Goal: Information Seeking & Learning: Learn about a topic

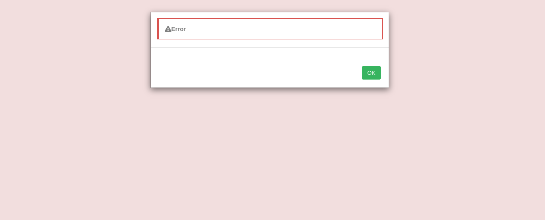
click at [374, 70] on button "OK" at bounding box center [371, 73] width 18 height 14
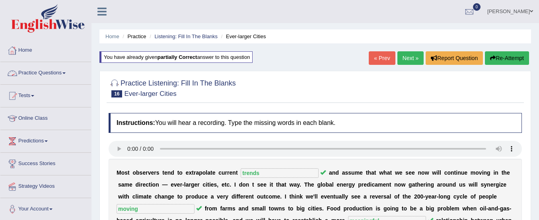
click at [27, 48] on link "Home" at bounding box center [45, 49] width 91 height 20
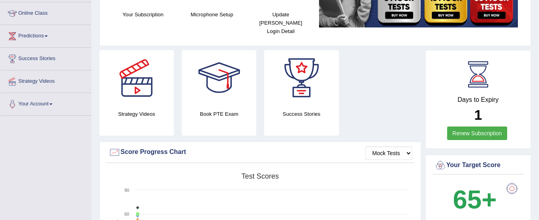
click at [487, 126] on link "Renew Subscription" at bounding box center [477, 133] width 60 height 14
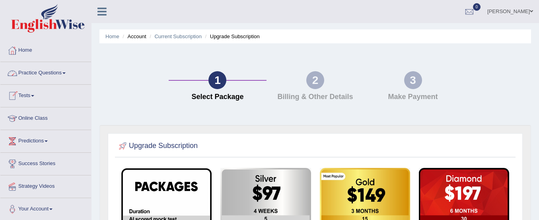
click at [30, 70] on link "Practice Questions" at bounding box center [45, 72] width 91 height 20
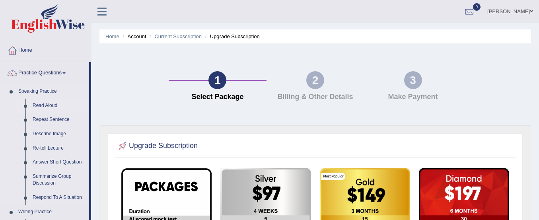
click at [47, 106] on link "Read Aloud" at bounding box center [59, 106] width 60 height 14
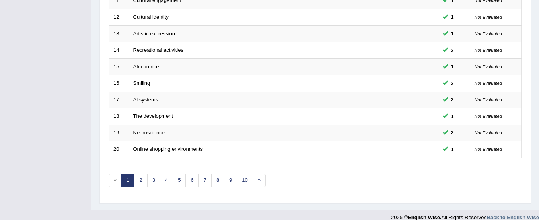
scroll to position [307, 0]
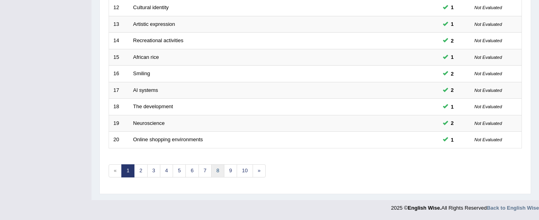
click at [218, 171] on link "8" at bounding box center [217, 170] width 13 height 13
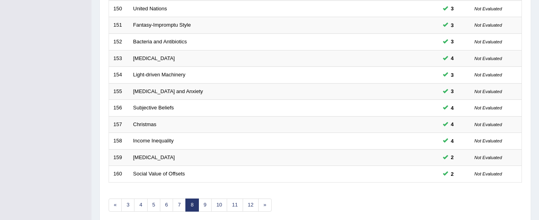
scroll to position [307, 0]
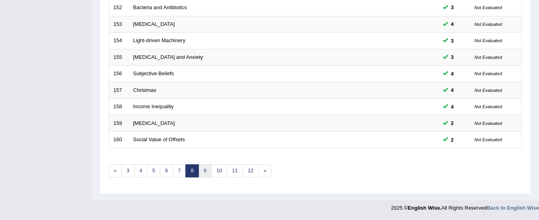
click at [204, 169] on link "9" at bounding box center [204, 170] width 13 height 13
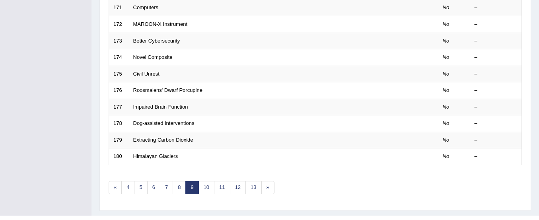
scroll to position [307, 0]
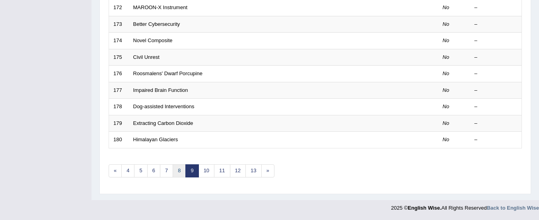
click at [184, 173] on link "8" at bounding box center [179, 170] width 13 height 13
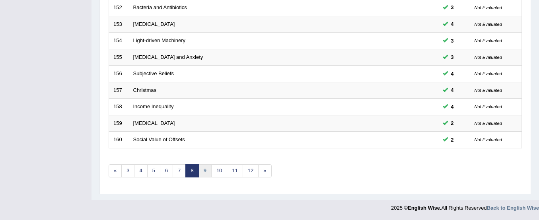
click at [202, 174] on link "9" at bounding box center [204, 170] width 13 height 13
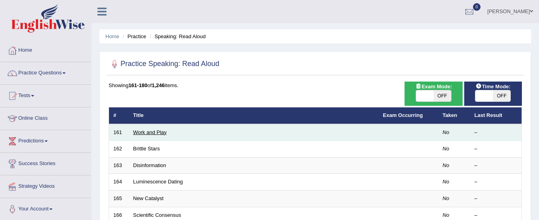
click at [142, 131] on link "Work and Play" at bounding box center [149, 132] width 33 height 6
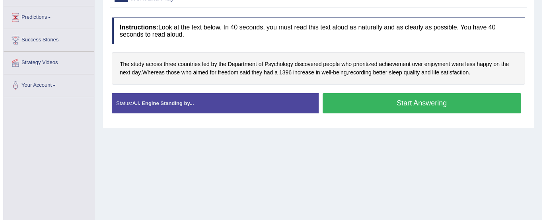
scroll to position [123, 0]
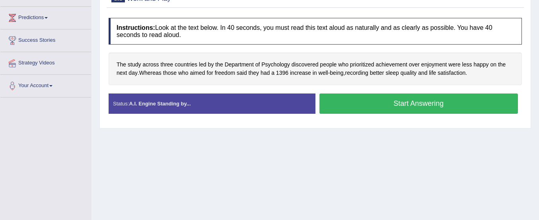
click at [381, 104] on button "Start Answering" at bounding box center [418, 103] width 199 height 20
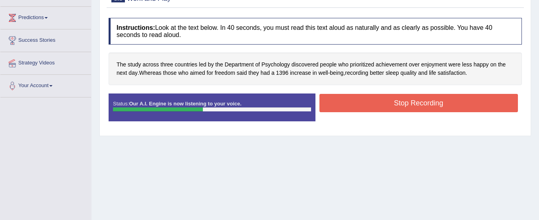
click at [381, 104] on button "Stop Recording" at bounding box center [418, 103] width 199 height 18
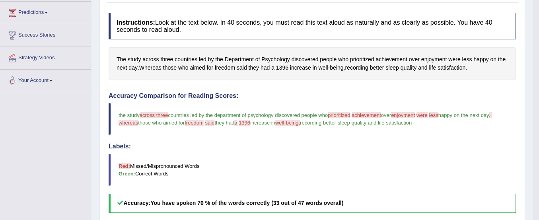
scroll to position [127, 0]
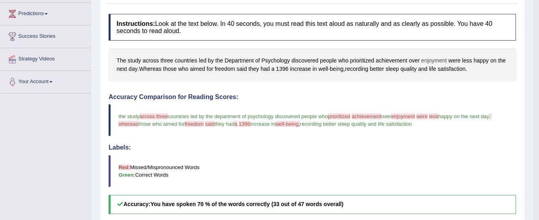
click at [431, 60] on span "enjoyment" at bounding box center [434, 60] width 26 height 8
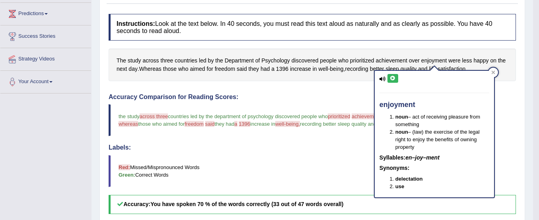
click at [394, 77] on icon at bounding box center [393, 78] width 6 height 5
click at [328, 98] on h4 "Accuracy Comparison for Reading Scores:" at bounding box center [312, 96] width 407 height 7
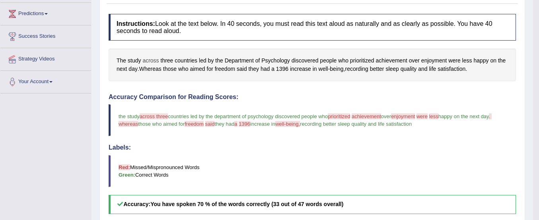
click at [152, 57] on span "across" at bounding box center [150, 60] width 16 height 8
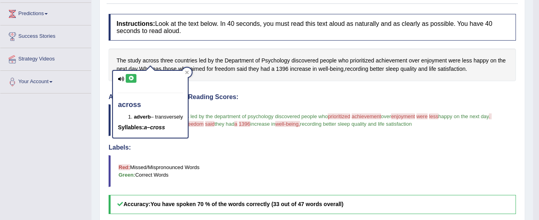
click at [130, 80] on icon at bounding box center [131, 78] width 6 height 5
click at [227, 83] on div "Instructions: Look at the text below. In 40 seconds, you must read this text al…" at bounding box center [312, 189] width 411 height 359
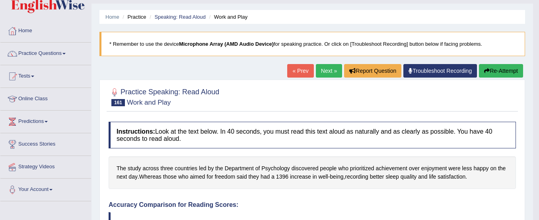
scroll to position [19, 0]
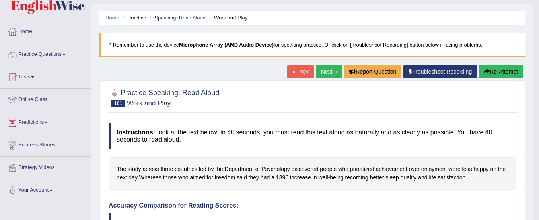
click at [499, 70] on button "Re-Attempt" at bounding box center [501, 72] width 44 height 14
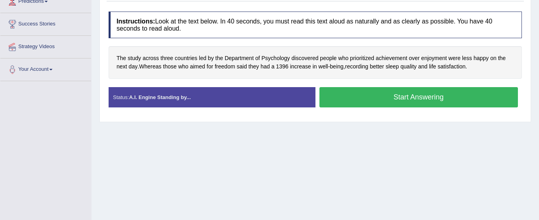
click at [466, 101] on button "Start Answering" at bounding box center [418, 97] width 199 height 20
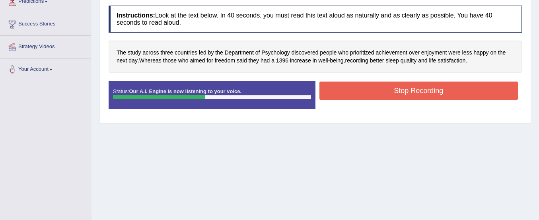
click at [459, 90] on button "Stop Recording" at bounding box center [418, 91] width 199 height 18
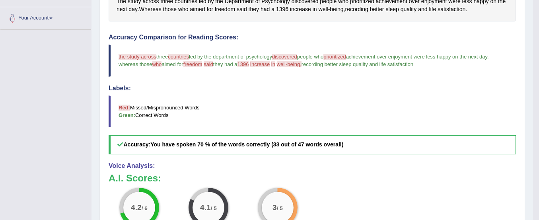
scroll to position [156, 0]
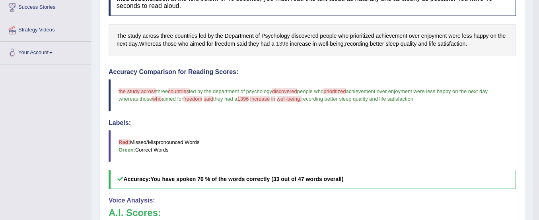
click at [285, 45] on span "1396" at bounding box center [282, 44] width 12 height 8
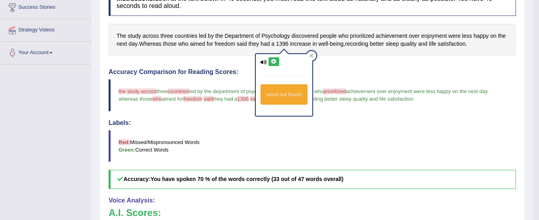
click at [274, 61] on icon at bounding box center [274, 61] width 6 height 5
click at [312, 54] on icon at bounding box center [311, 56] width 4 height 4
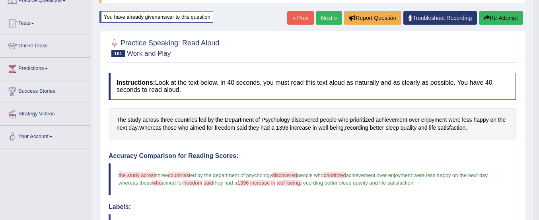
scroll to position [70, 0]
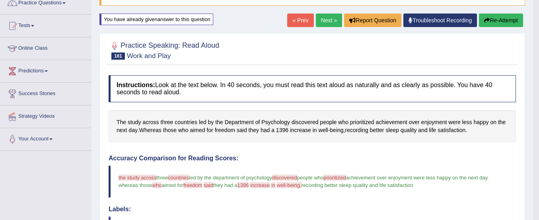
click at [494, 20] on button "Re-Attempt" at bounding box center [501, 21] width 44 height 14
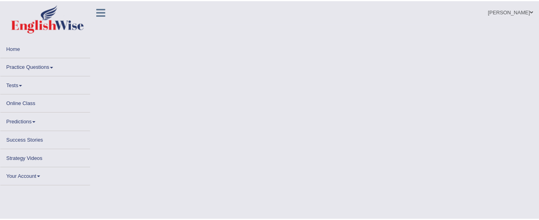
scroll to position [70, 0]
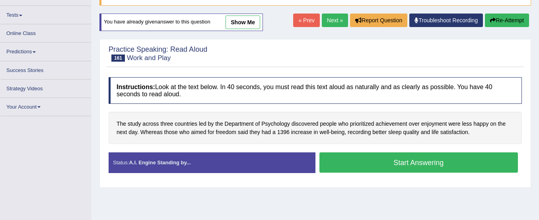
click at [426, 167] on button "Start Answering" at bounding box center [418, 162] width 199 height 20
click at [431, 160] on button "Start Answering" at bounding box center [418, 162] width 199 height 20
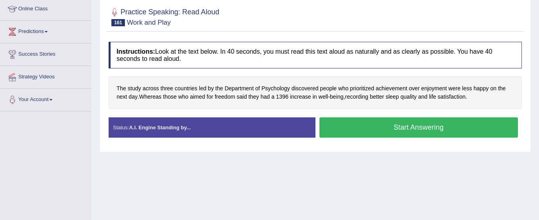
scroll to position [109, 0]
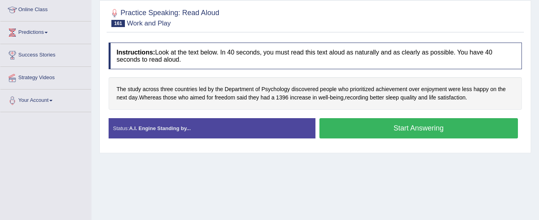
click at [340, 133] on button "Start Answering" at bounding box center [418, 128] width 199 height 20
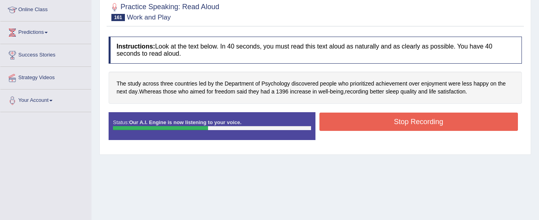
click at [351, 123] on button "Stop Recording" at bounding box center [418, 122] width 199 height 18
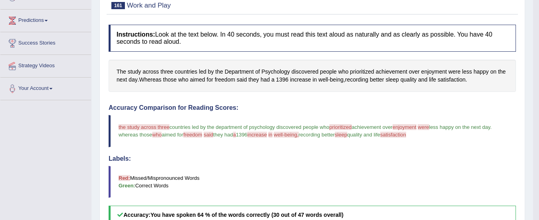
scroll to position [0, 0]
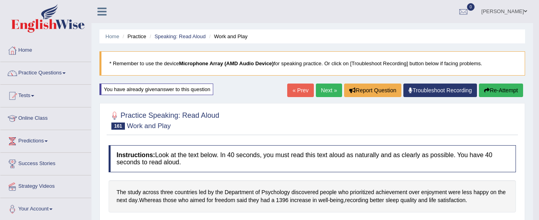
click at [327, 85] on link "Next »" at bounding box center [329, 91] width 26 height 14
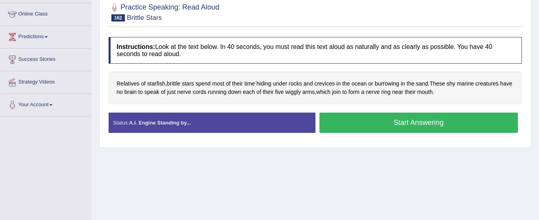
click at [330, 121] on button "Start Answering" at bounding box center [418, 123] width 199 height 20
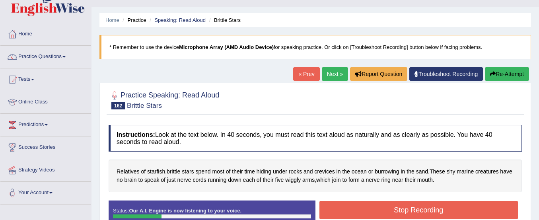
scroll to position [16, 0]
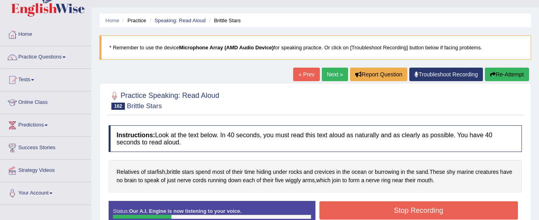
click at [524, 74] on button "Re-Attempt" at bounding box center [507, 75] width 44 height 14
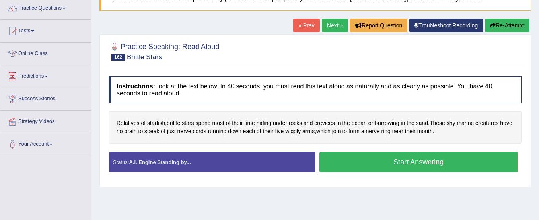
scroll to position [93, 0]
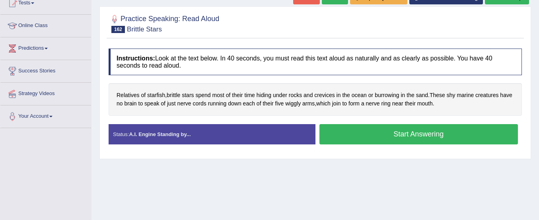
click at [425, 136] on button "Start Answering" at bounding box center [418, 134] width 199 height 20
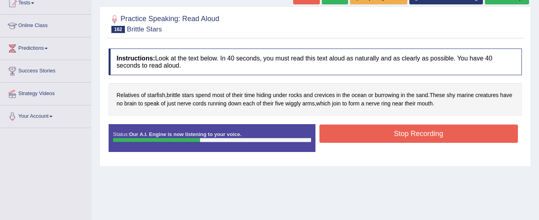
click at [425, 136] on button "Stop Recording" at bounding box center [418, 133] width 199 height 18
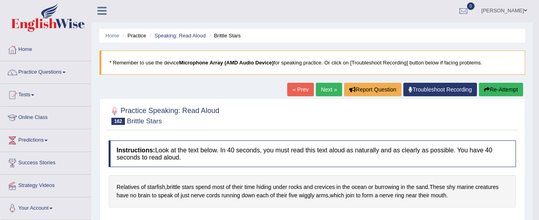
scroll to position [0, 0]
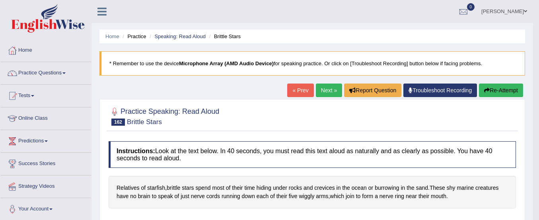
click at [507, 89] on button "Re-Attempt" at bounding box center [501, 91] width 44 height 14
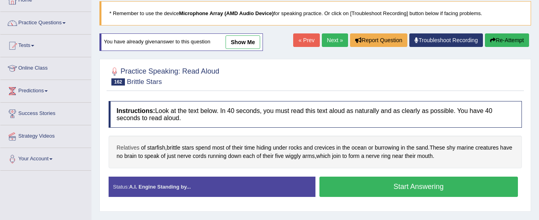
click at [126, 150] on span "Relatives" at bounding box center [128, 148] width 23 height 8
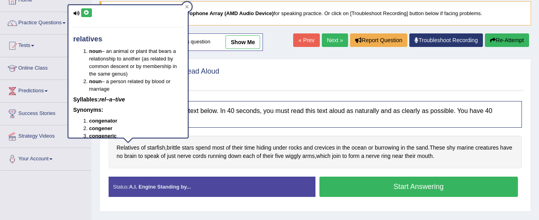
click at [87, 10] on icon at bounding box center [87, 12] width 6 height 5
click at [238, 77] on div at bounding box center [315, 76] width 413 height 24
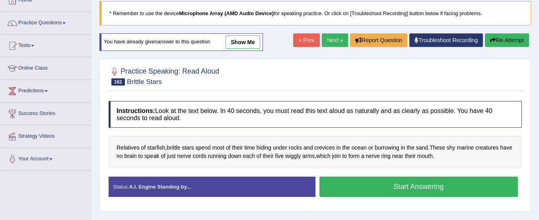
click at [538, 15] on div "Home Practice Speaking: Read Aloud Brittle Stars * Remember to use the device M…" at bounding box center [314, 149] width 447 height 398
click at [412, 184] on button "Start Answering" at bounding box center [418, 187] width 199 height 20
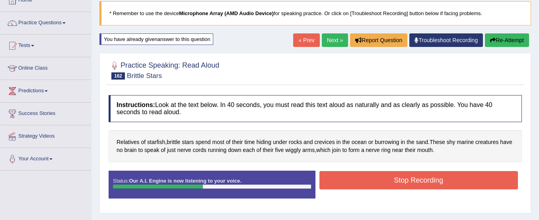
click at [412, 184] on button "Stop Recording" at bounding box center [418, 180] width 199 height 18
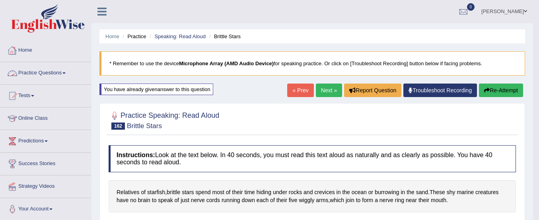
click at [62, 67] on link "Practice Questions" at bounding box center [45, 72] width 91 height 20
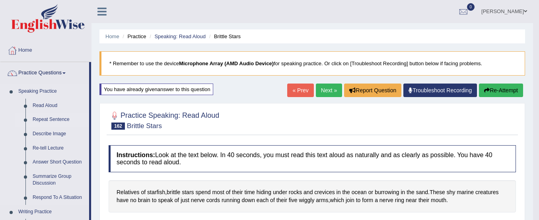
click at [52, 120] on link "Repeat Sentence" at bounding box center [59, 120] width 60 height 14
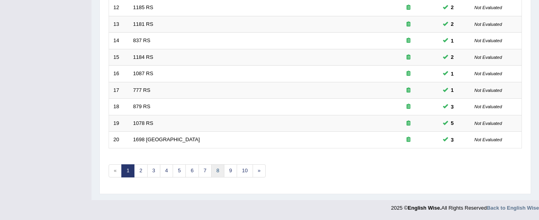
click at [216, 171] on link "8" at bounding box center [217, 170] width 13 height 13
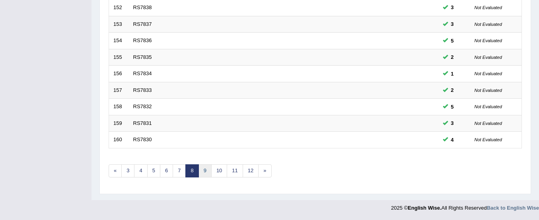
click at [204, 171] on link "9" at bounding box center [204, 170] width 13 height 13
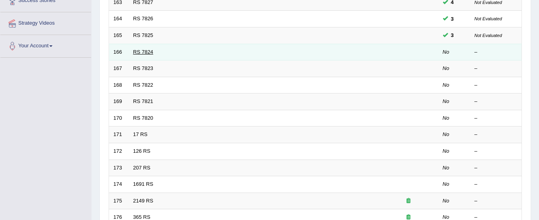
click at [143, 51] on link "RS 7824" at bounding box center [143, 52] width 20 height 6
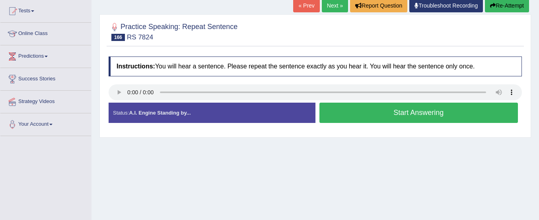
click at [350, 117] on button "Start Answering" at bounding box center [418, 113] width 199 height 20
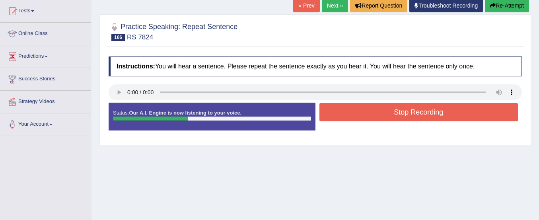
click at [350, 117] on button "Stop Recording" at bounding box center [418, 112] width 199 height 18
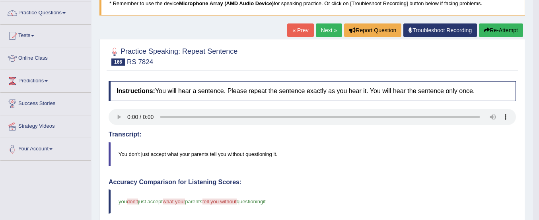
scroll to position [60, 0]
click at [482, 29] on button "Re-Attempt" at bounding box center [501, 31] width 44 height 14
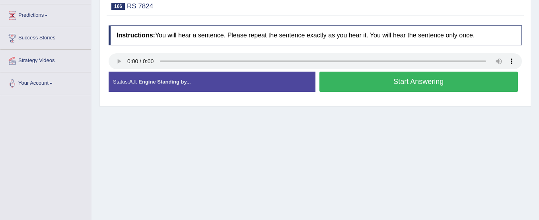
click at [427, 86] on button "Start Answering" at bounding box center [418, 82] width 199 height 20
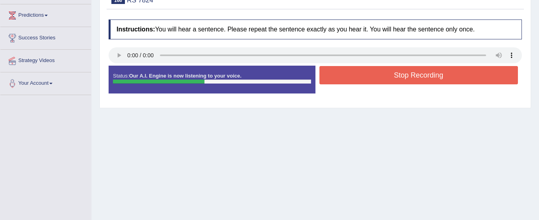
click at [425, 76] on button "Stop Recording" at bounding box center [418, 75] width 199 height 18
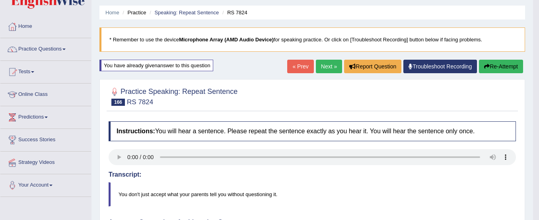
scroll to position [21, 0]
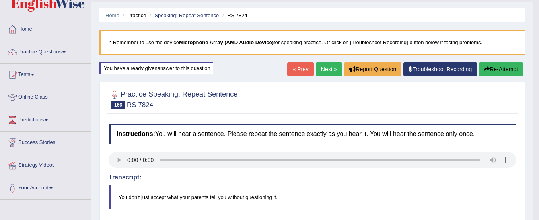
click at [486, 68] on icon "button" at bounding box center [487, 69] width 6 height 6
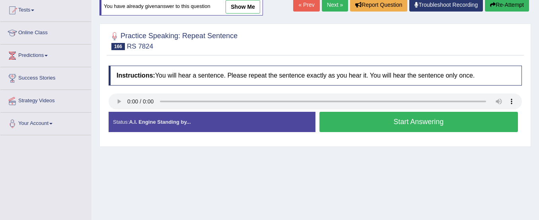
click at [385, 128] on button "Start Answering" at bounding box center [418, 122] width 199 height 20
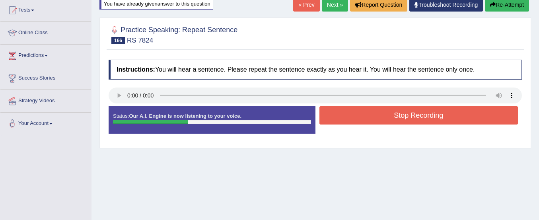
click at [385, 112] on button "Stop Recording" at bounding box center [418, 115] width 199 height 18
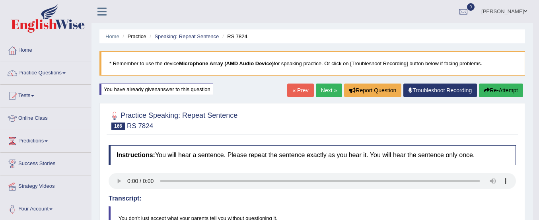
click at [322, 87] on link "Next »" at bounding box center [329, 91] width 26 height 14
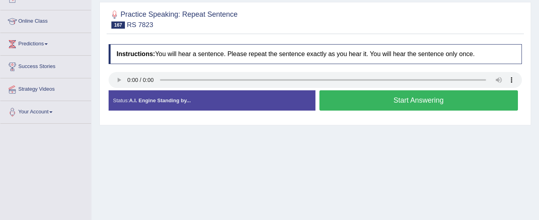
click at [355, 96] on button "Start Answering" at bounding box center [418, 100] width 199 height 20
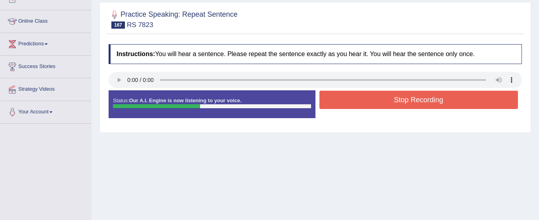
click at [355, 96] on button "Stop Recording" at bounding box center [418, 100] width 199 height 18
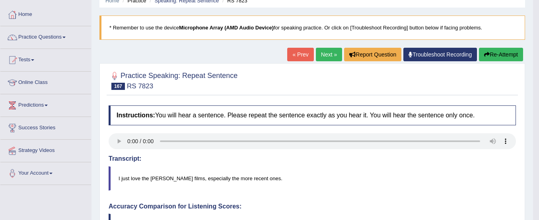
scroll to position [34, 0]
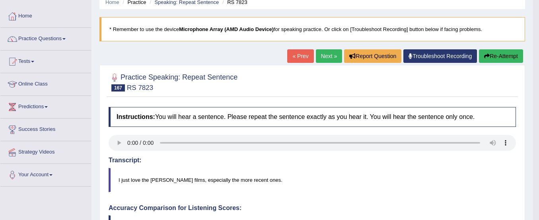
click at [494, 54] on button "Re-Attempt" at bounding box center [501, 56] width 44 height 14
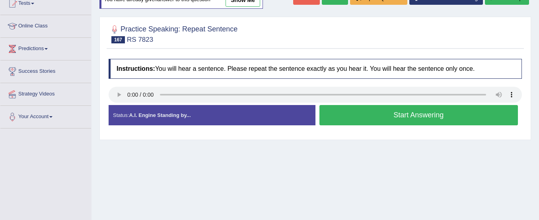
scroll to position [92, 0]
click at [344, 113] on button "Start Answering" at bounding box center [418, 115] width 199 height 20
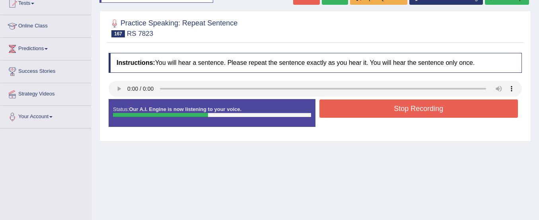
click at [344, 113] on button "Stop Recording" at bounding box center [418, 108] width 199 height 18
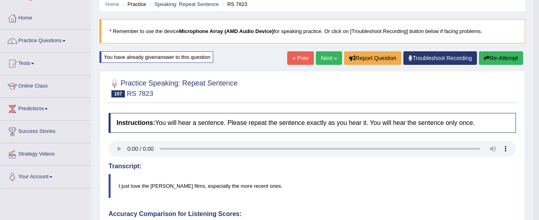
scroll to position [31, 0]
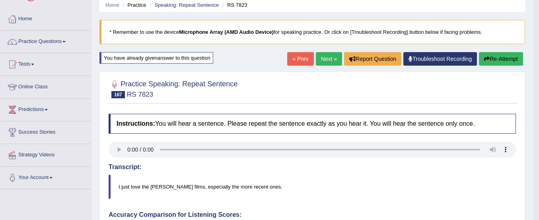
click at [487, 55] on button "Re-Attempt" at bounding box center [501, 59] width 44 height 14
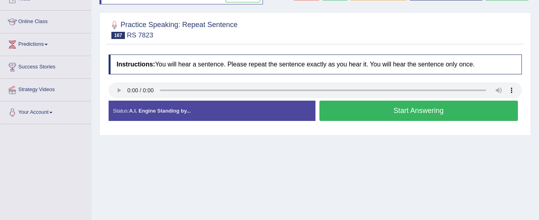
click at [431, 109] on button "Start Answering" at bounding box center [418, 111] width 199 height 20
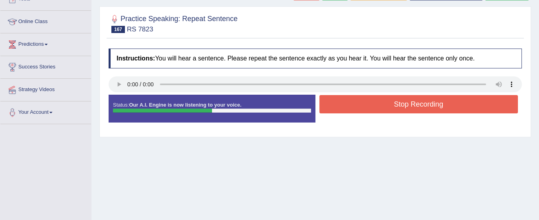
click at [431, 109] on button "Stop Recording" at bounding box center [418, 104] width 199 height 18
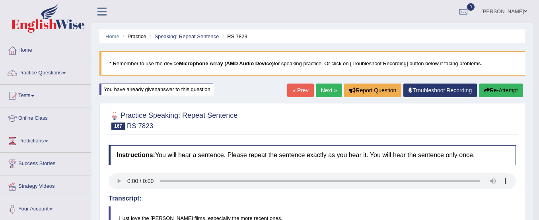
click at [320, 87] on link "Next »" at bounding box center [329, 91] width 26 height 14
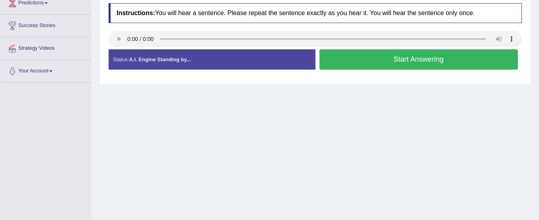
click at [346, 60] on button "Start Answering" at bounding box center [418, 59] width 199 height 20
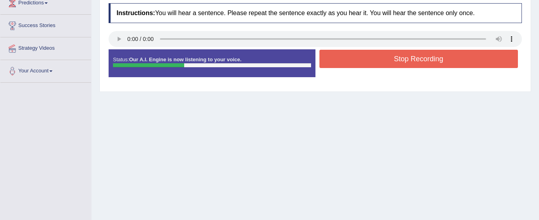
click at [346, 60] on button "Stop Recording" at bounding box center [418, 59] width 199 height 18
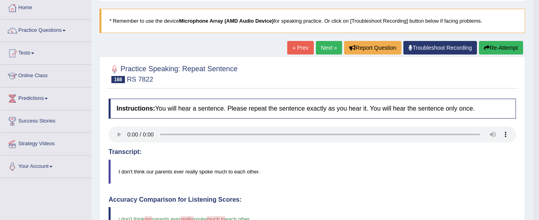
scroll to position [42, 0]
click at [493, 48] on button "Re-Attempt" at bounding box center [501, 48] width 44 height 14
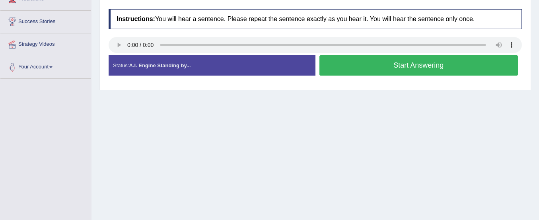
click at [396, 69] on button "Start Answering" at bounding box center [418, 65] width 199 height 20
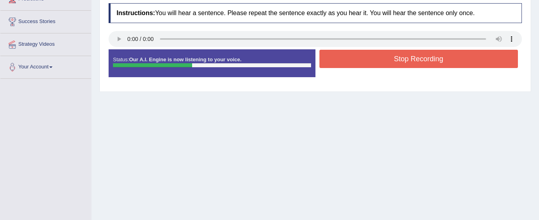
click at [392, 55] on button "Stop Recording" at bounding box center [418, 59] width 199 height 18
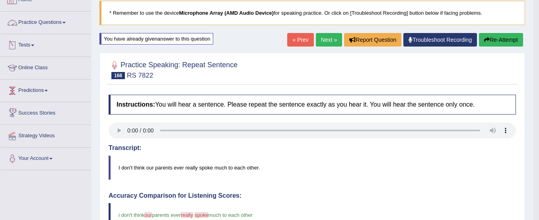
scroll to position [2, 0]
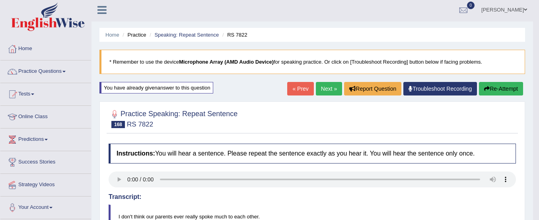
click at [39, 71] on link "Practice Questions" at bounding box center [45, 70] width 91 height 20
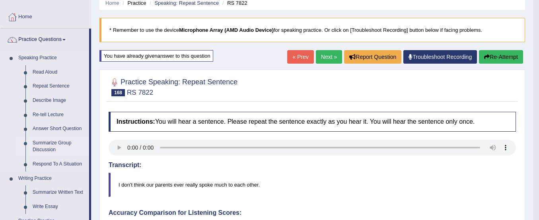
scroll to position [35, 0]
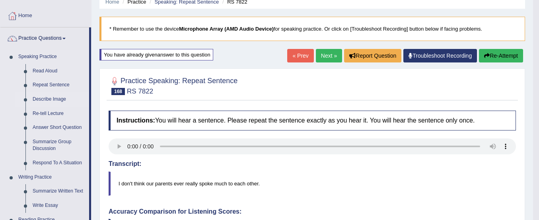
click at [52, 97] on link "Describe Image" at bounding box center [59, 99] width 60 height 14
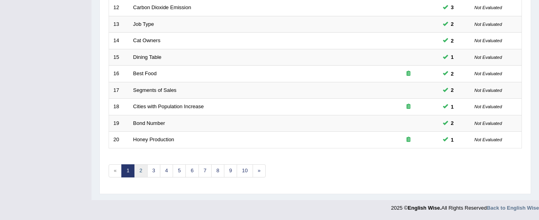
click at [142, 171] on link "2" at bounding box center [140, 170] width 13 height 13
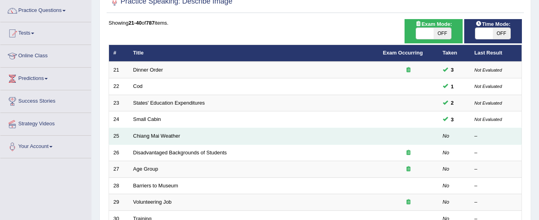
scroll to position [62, 0]
click at [165, 133] on link "Chiang Mai Weather" at bounding box center [156, 136] width 47 height 6
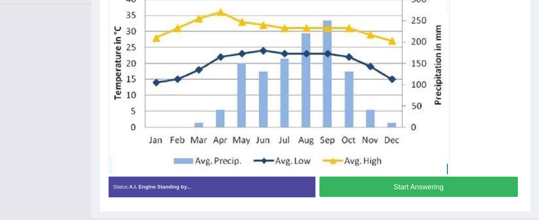
scroll to position [219, 0]
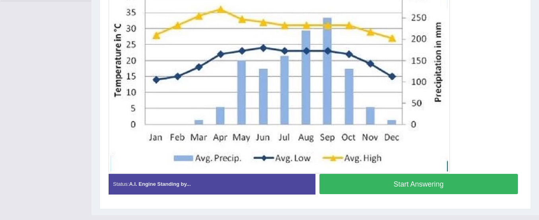
click at [339, 176] on button "Start Answering" at bounding box center [418, 184] width 199 height 20
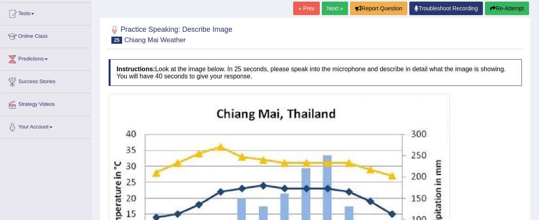
scroll to position [86, 0]
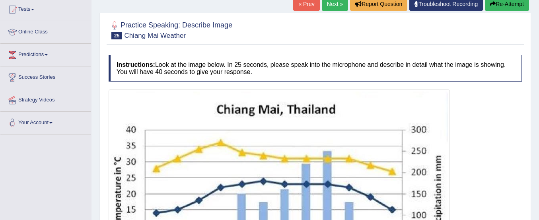
click at [486, 5] on button "Re-Attempt" at bounding box center [507, 4] width 44 height 14
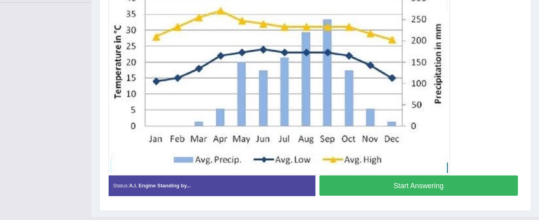
scroll to position [221, 0]
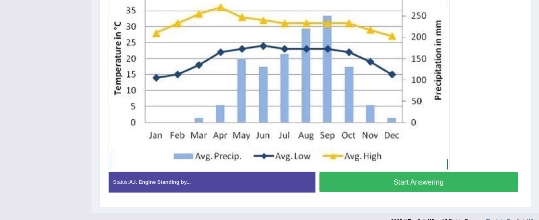
click at [407, 177] on button "Start Answering" at bounding box center [418, 182] width 199 height 20
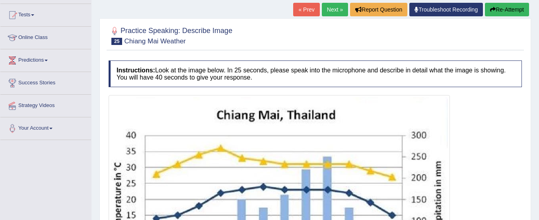
scroll to position [53, 0]
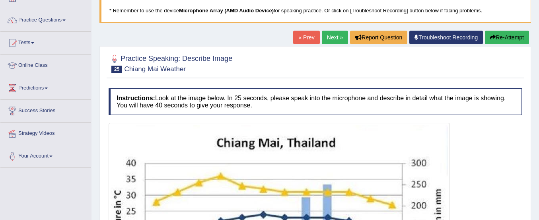
click at [494, 39] on button "Re-Attempt" at bounding box center [507, 38] width 44 height 14
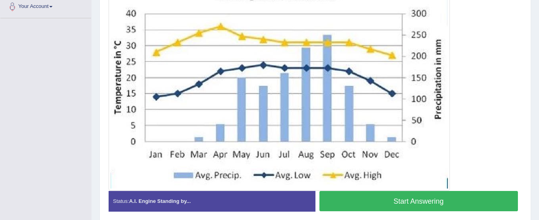
scroll to position [235, 0]
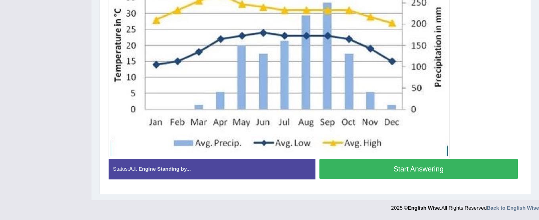
click at [423, 172] on button "Start Answering" at bounding box center [418, 169] width 199 height 20
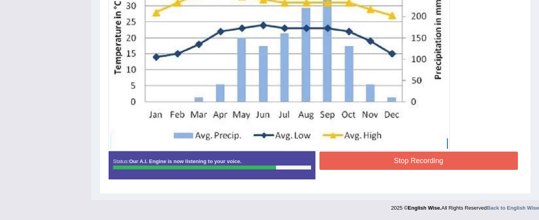
scroll to position [242, 0]
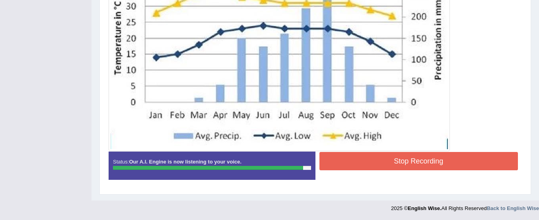
click at [371, 163] on button "Stop Recording" at bounding box center [418, 161] width 199 height 18
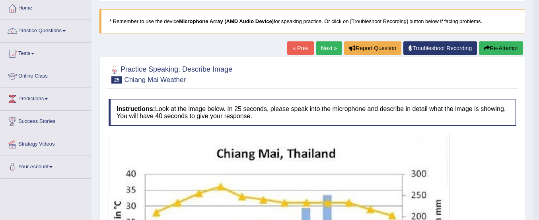
scroll to position [42, 0]
click at [491, 47] on button "Re-Attempt" at bounding box center [501, 49] width 44 height 14
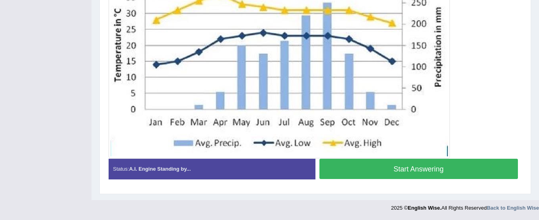
click at [416, 168] on button "Start Answering" at bounding box center [418, 169] width 199 height 20
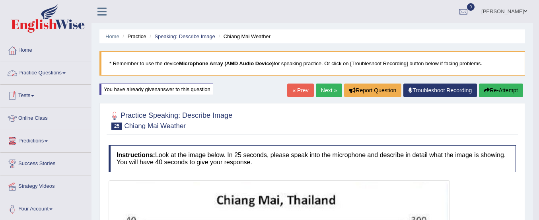
click at [32, 69] on link "Practice Questions" at bounding box center [45, 72] width 91 height 20
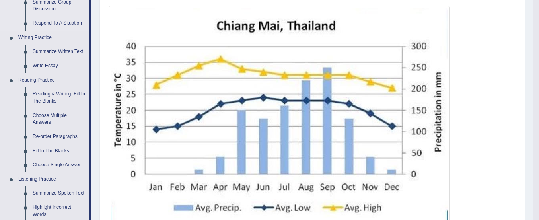
scroll to position [186, 0]
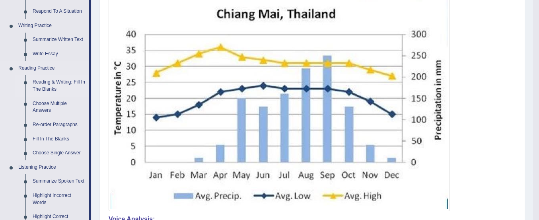
click at [49, 85] on link "Reading & Writing: Fill In The Blanks" at bounding box center [59, 85] width 60 height 21
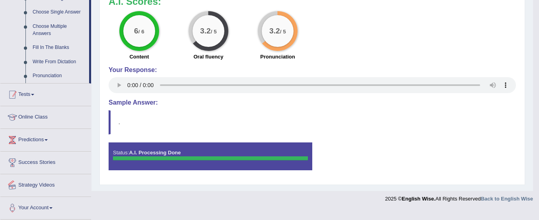
scroll to position [407, 0]
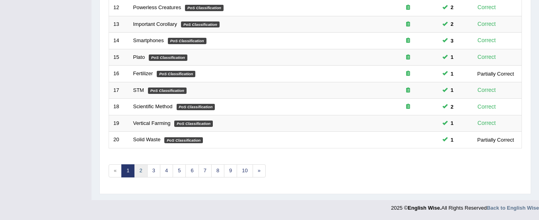
click at [140, 174] on link "2" at bounding box center [140, 170] width 13 height 13
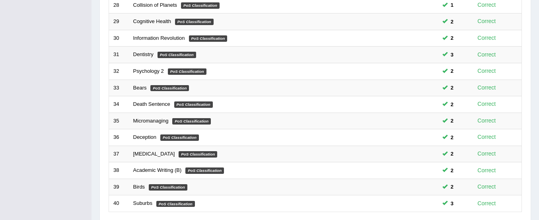
scroll to position [307, 0]
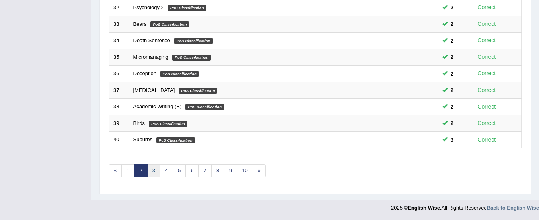
click at [152, 175] on link "3" at bounding box center [153, 170] width 13 height 13
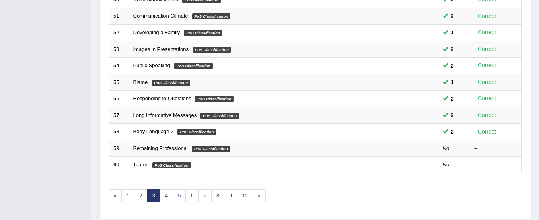
scroll to position [307, 0]
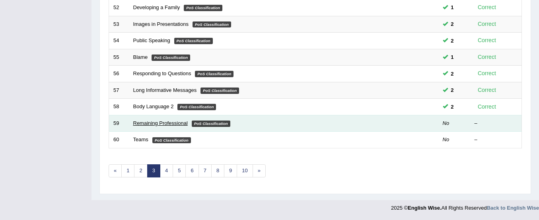
click at [169, 124] on link "Remaining Professional" at bounding box center [160, 123] width 54 height 6
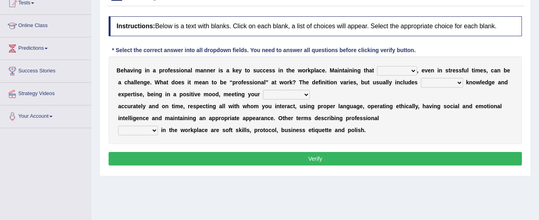
scroll to position [95, 0]
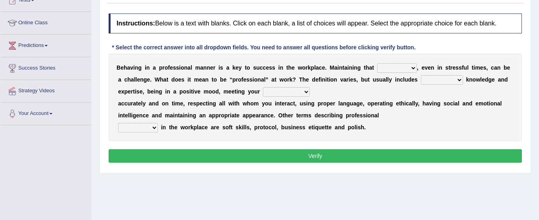
click at [395, 68] on select "demand domain direction demeanor" at bounding box center [397, 68] width 40 height 10
select select "demand"
click at [377, 63] on select "demand domain direction demeanor" at bounding box center [397, 68] width 40 height 10
click at [433, 78] on select "possessing appraising processing assessing" at bounding box center [442, 80] width 42 height 10
select select "appraising"
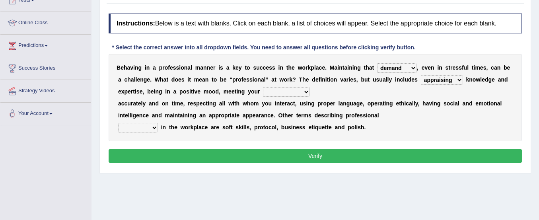
click at [421, 75] on select "possessing appraising processing assessing" at bounding box center [442, 80] width 42 height 10
click at [270, 93] on select "opportunities occupations observations obligations" at bounding box center [286, 92] width 47 height 10
select select "opportunities"
click at [263, 87] on select "opportunities occupations observations obligations" at bounding box center [286, 92] width 47 height 10
click at [289, 90] on select "opportunities occupations observations obligations" at bounding box center [286, 92] width 47 height 10
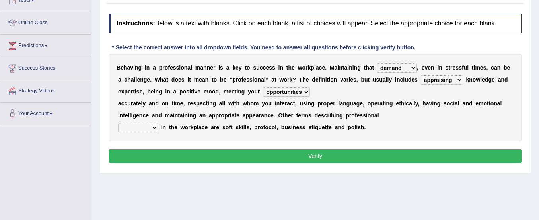
click at [331, 88] on div "B e h a v i n g i n a p r o f e s s i o n a l m a n n e r i s a k e y t o s u c…" at bounding box center [315, 97] width 413 height 87
drag, startPoint x: 175, startPoint y: 120, endPoint x: 210, endPoint y: 121, distance: 35.4
click at [210, 121] on div "B e h a v i n g i n a p r o f e s s i o n a l m a n n e r i s a k e y t o s u c…" at bounding box center [315, 97] width 413 height 87
click at [151, 126] on select "conduct contact condition contract" at bounding box center [138, 128] width 40 height 10
select select "conduct"
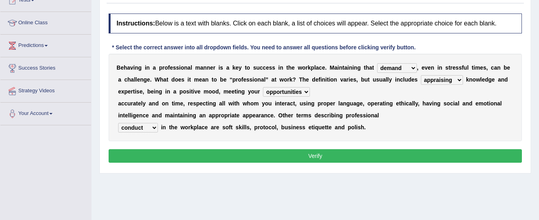
click at [118, 123] on select "conduct contact condition contract" at bounding box center [138, 128] width 40 height 10
click at [145, 130] on select "conduct contact condition contract" at bounding box center [138, 128] width 40 height 10
click at [151, 155] on button "Verify" at bounding box center [315, 156] width 413 height 14
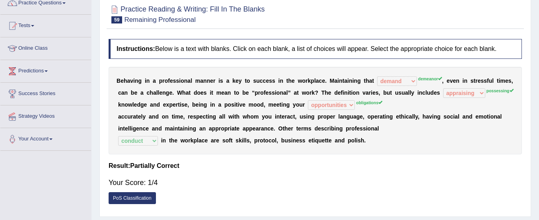
scroll to position [49, 0]
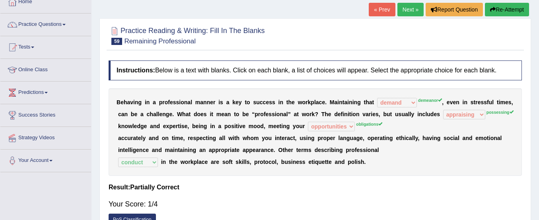
click at [507, 9] on button "Re-Attempt" at bounding box center [507, 10] width 44 height 14
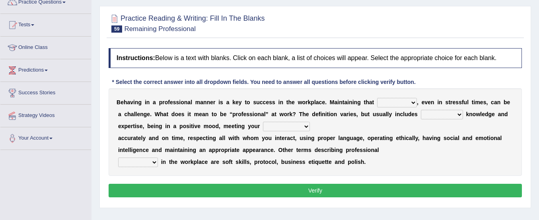
scroll to position [79, 0]
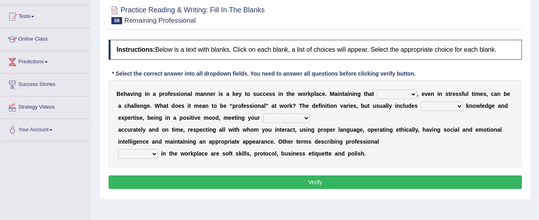
click at [396, 91] on select "demand domain direction demeanor" at bounding box center [397, 94] width 40 height 10
select select "demeanor"
click at [377, 89] on select "demand domain direction demeanor" at bounding box center [397, 94] width 40 height 10
click at [437, 106] on select "possessing appraising processing assessing" at bounding box center [442, 106] width 42 height 10
select select "possessing"
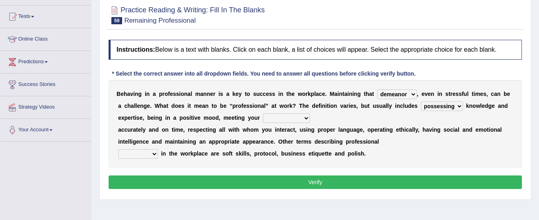
click at [421, 101] on select "possessing appraising processing assessing" at bounding box center [442, 106] width 42 height 10
click at [273, 116] on select "opportunities occupations observations obligations" at bounding box center [286, 118] width 47 height 10
select select "obligations"
click at [263, 113] on select "opportunities occupations observations obligations" at bounding box center [286, 118] width 47 height 10
click at [133, 159] on div "B e h a v i n g i n a p r o f e s s i o n a l m a n n e r i s a k e y t o s u c…" at bounding box center [315, 123] width 413 height 87
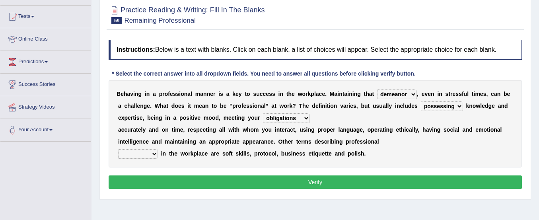
click at [137, 156] on select "conduct contact condition contract" at bounding box center [138, 154] width 40 height 10
select select "conduct"
click at [118, 149] on select "conduct contact condition contract" at bounding box center [138, 154] width 40 height 10
click at [151, 179] on button "Verify" at bounding box center [315, 182] width 413 height 14
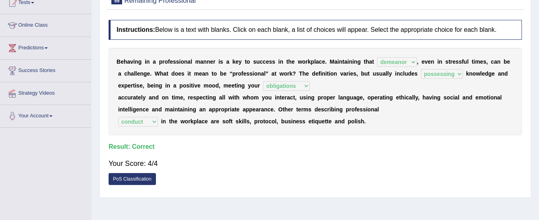
scroll to position [0, 0]
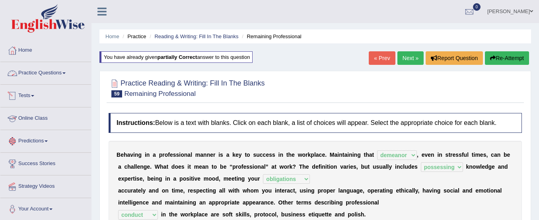
click at [43, 71] on link "Practice Questions" at bounding box center [45, 72] width 91 height 20
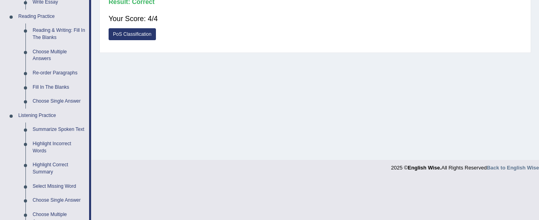
scroll to position [237, 0]
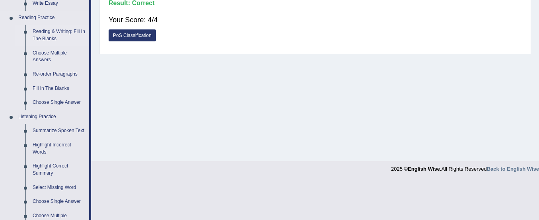
click at [62, 29] on link "Reading & Writing: Fill In The Blanks" at bounding box center [59, 35] width 60 height 21
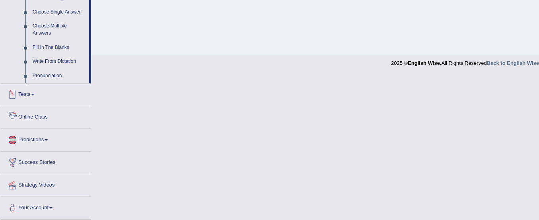
scroll to position [342, 0]
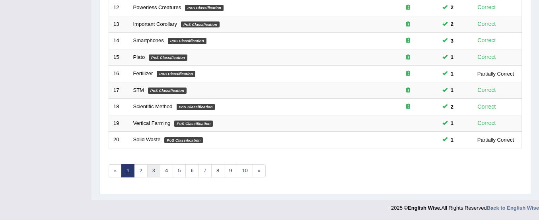
click at [152, 173] on link "3" at bounding box center [153, 170] width 13 height 13
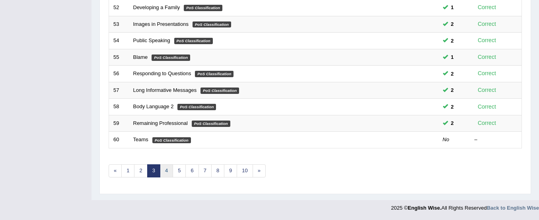
click at [169, 167] on link "4" at bounding box center [166, 170] width 13 height 13
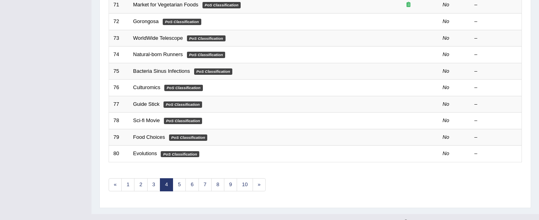
scroll to position [307, 0]
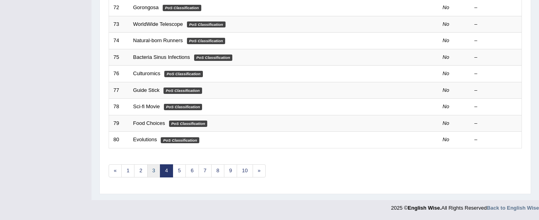
click at [156, 171] on link "3" at bounding box center [153, 170] width 13 height 13
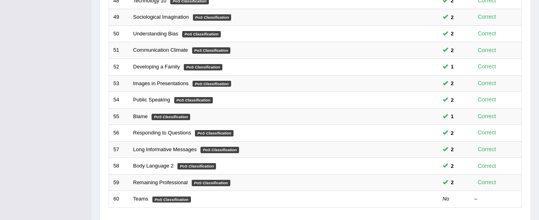
scroll to position [307, 0]
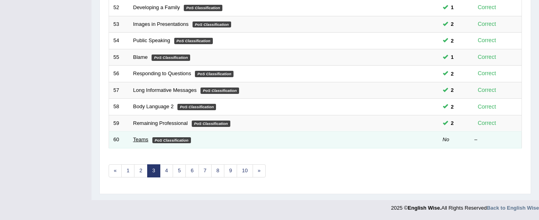
click at [137, 138] on link "Teams" at bounding box center [140, 139] width 15 height 6
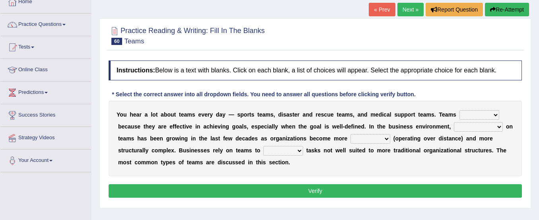
scroll to position [88, 0]
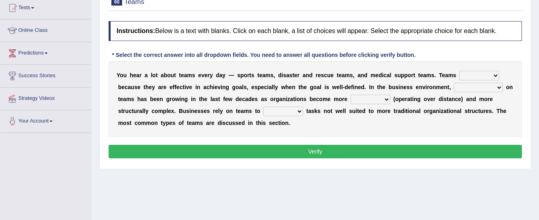
click at [474, 73] on select "exert extend express exist" at bounding box center [479, 76] width 40 height 10
click at [501, 134] on div "Y o u h e a r a l o t a b o u t t e a m s e v e r y d a y — s p o r t s t e a m…" at bounding box center [315, 99] width 413 height 76
click at [483, 77] on select "exert extend express exist" at bounding box center [479, 76] width 40 height 10
select select "exist"
click at [459, 71] on select "exert extend express exist" at bounding box center [479, 76] width 40 height 10
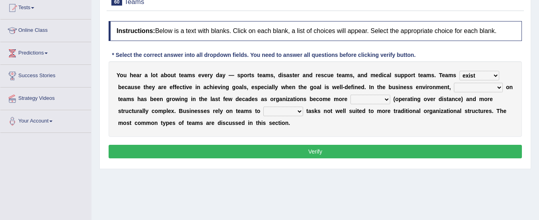
click at [464, 86] on select "reliability reliance realization independence" at bounding box center [478, 88] width 49 height 10
select select "independence"
click at [454, 83] on select "reliability reliance realization independence" at bounding box center [478, 88] width 49 height 10
click at [383, 101] on select "authentic virtual simplified veritable" at bounding box center [370, 100] width 40 height 10
select select "authentic"
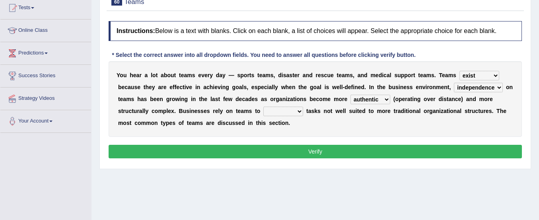
click at [350, 95] on select "authentic virtual simplified veritable" at bounding box center [370, 100] width 40 height 10
click at [287, 111] on select "perform possess compare conform" at bounding box center [283, 112] width 40 height 10
select select "perform"
click at [263, 107] on select "perform possess compare conform" at bounding box center [283, 112] width 40 height 10
click at [287, 150] on button "Verify" at bounding box center [315, 152] width 413 height 14
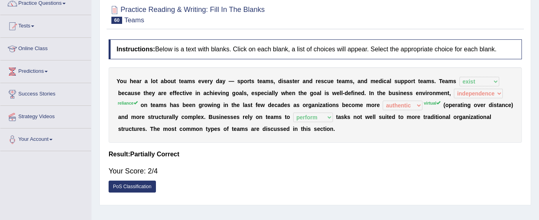
scroll to position [2, 0]
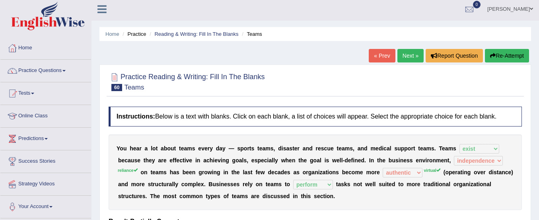
click at [513, 57] on button "Re-Attempt" at bounding box center [507, 56] width 44 height 14
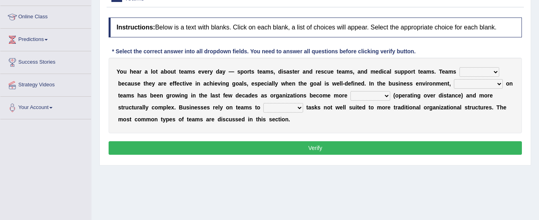
scroll to position [102, 0]
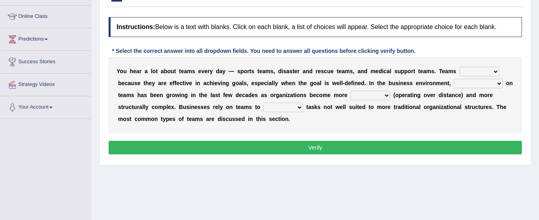
click at [462, 69] on select "exert extend express exist" at bounding box center [479, 72] width 40 height 10
select select "exist"
click at [459, 67] on select "exert extend express exist" at bounding box center [479, 72] width 40 height 10
click at [466, 84] on select "reliability reliance realization independence" at bounding box center [478, 84] width 49 height 10
select select "reliance"
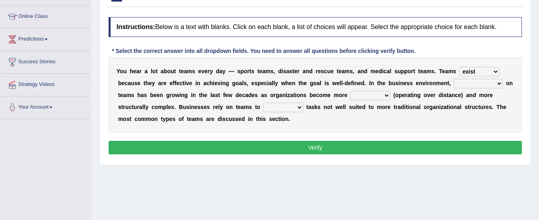
click at [454, 79] on select "reliability reliance realization independence" at bounding box center [478, 84] width 49 height 10
click at [379, 94] on select "authentic virtual simplified veritable" at bounding box center [370, 96] width 40 height 10
select select "virtual"
click at [350, 91] on select "authentic virtual simplified veritable" at bounding box center [370, 96] width 40 height 10
click at [276, 105] on select "perform possess compare conform" at bounding box center [283, 108] width 40 height 10
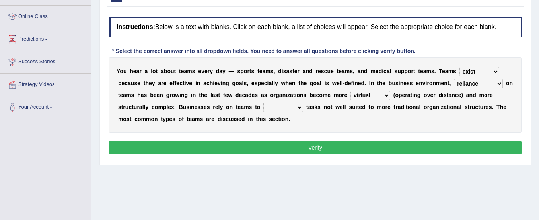
select select "perform"
click at [263, 103] on select "perform possess compare conform" at bounding box center [283, 108] width 40 height 10
click at [288, 150] on button "Verify" at bounding box center [315, 148] width 413 height 14
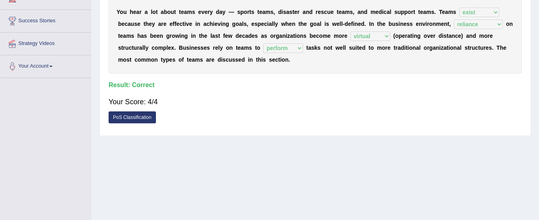
scroll to position [0, 0]
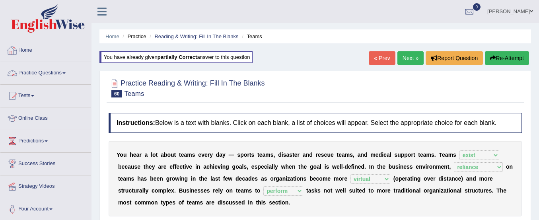
click at [52, 70] on link "Practice Questions" at bounding box center [45, 72] width 91 height 20
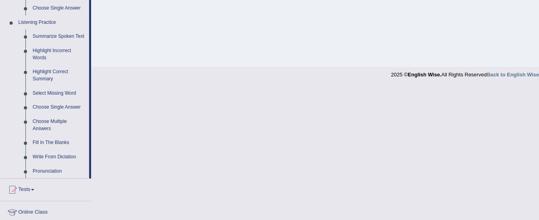
scroll to position [330, 0]
click at [55, 51] on link "Highlight Incorrect Words" at bounding box center [59, 55] width 60 height 21
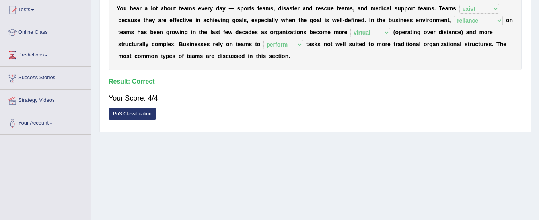
scroll to position [198, 0]
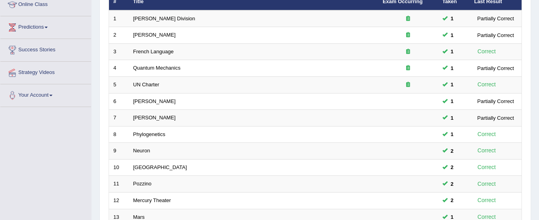
scroll to position [307, 0]
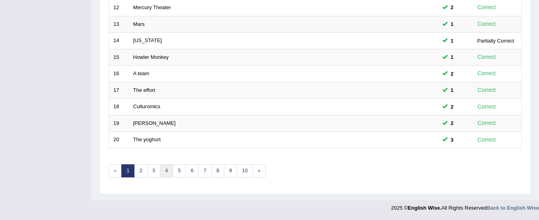
click at [171, 170] on link "4" at bounding box center [166, 170] width 13 height 13
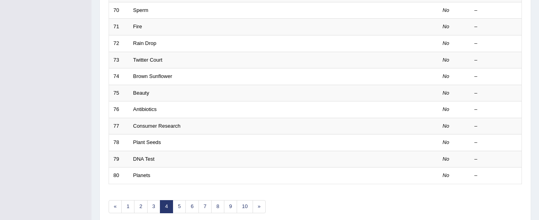
scroll to position [307, 0]
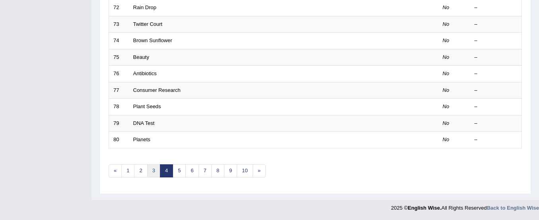
click at [156, 170] on link "3" at bounding box center [153, 170] width 13 height 13
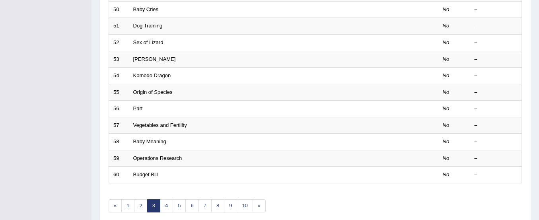
scroll to position [307, 0]
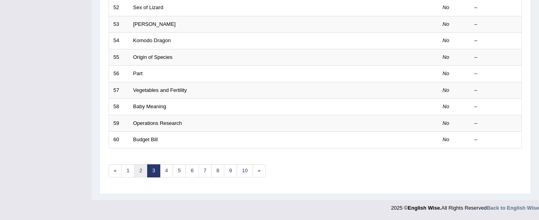
click at [142, 169] on link "2" at bounding box center [140, 170] width 13 height 13
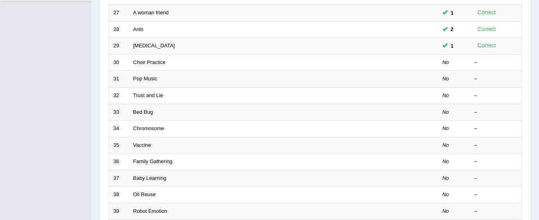
scroll to position [219, 0]
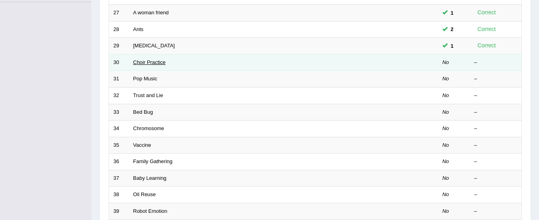
click at [149, 62] on link "Choir Practice" at bounding box center [149, 62] width 33 height 6
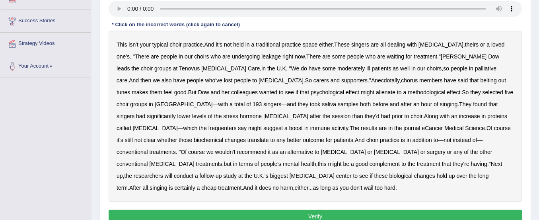
scroll to position [142, 0]
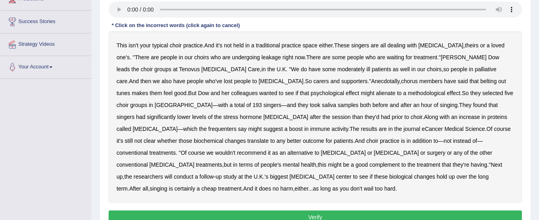
click at [337, 70] on b "moderately" at bounding box center [350, 69] width 27 height 6
click at [376, 94] on b "alienate" at bounding box center [385, 93] width 19 height 6
click at [408, 92] on b "methodological" at bounding box center [426, 93] width 37 height 6
click at [237, 126] on b "frequenters" at bounding box center [222, 129] width 28 height 6
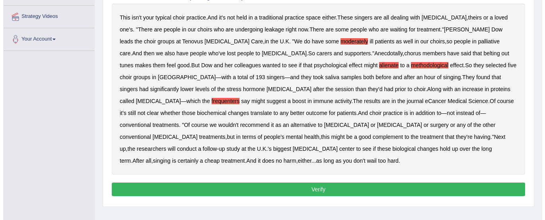
scroll to position [177, 0]
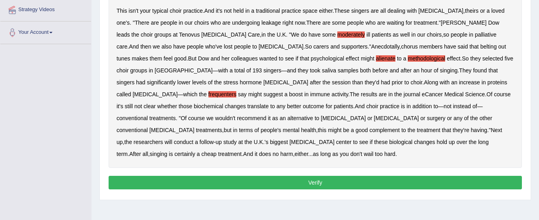
click at [383, 176] on button "Verify" at bounding box center [315, 183] width 413 height 14
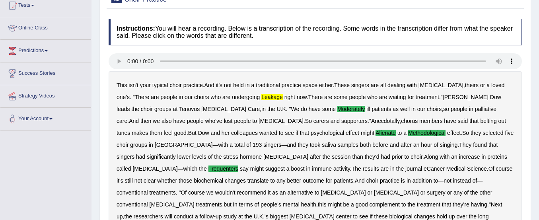
scroll to position [0, 0]
